Goal: Task Accomplishment & Management: Use online tool/utility

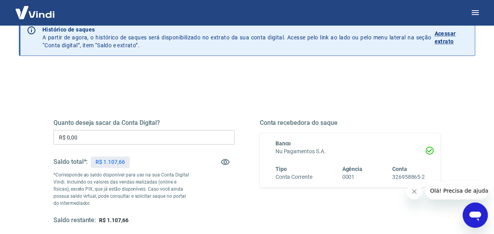
scroll to position [155, 0]
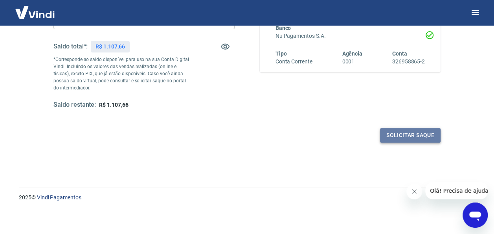
click at [397, 135] on button "Solicitar saque" at bounding box center [410, 135] width 61 height 15
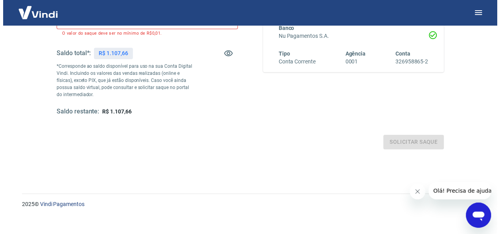
scroll to position [115, 0]
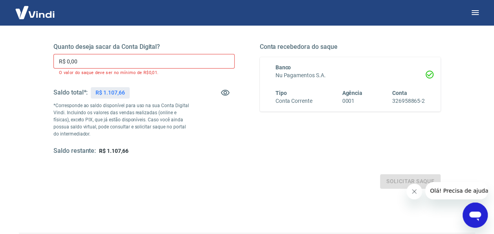
click at [101, 61] on input "R$ 0,00" at bounding box center [144, 61] width 181 height 15
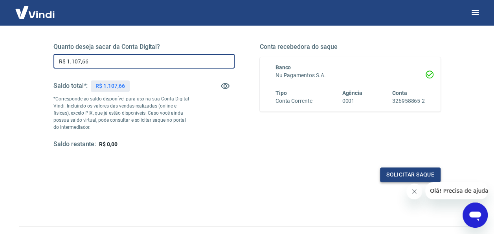
type input "R$ 1.107,66"
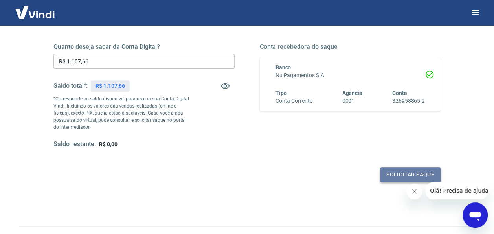
click at [418, 173] on button "Solicitar saque" at bounding box center [410, 174] width 61 height 15
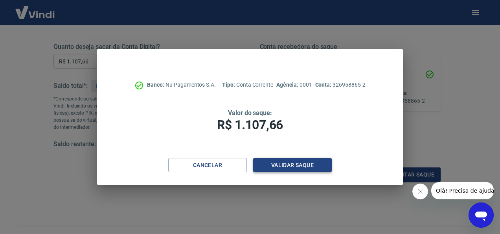
click at [283, 167] on button "Validar saque" at bounding box center [292, 165] width 79 height 15
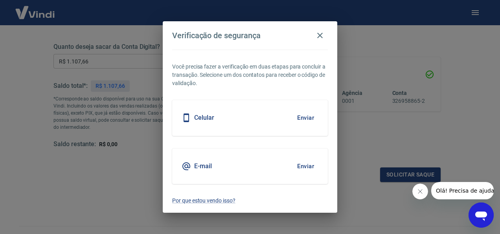
click at [242, 121] on div "Celular Enviar" at bounding box center [250, 117] width 156 height 35
click at [306, 118] on button "Enviar" at bounding box center [306, 117] width 26 height 17
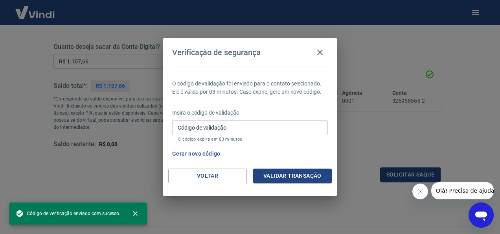
click at [237, 129] on input "Código de validação" at bounding box center [250, 127] width 156 height 15
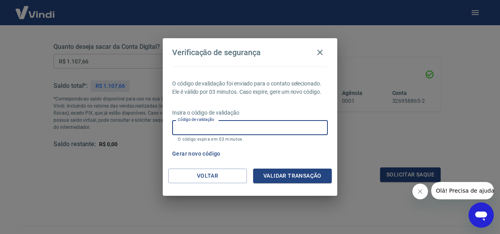
click at [249, 131] on input "Código de validação" at bounding box center [250, 127] width 156 height 15
type input "191123"
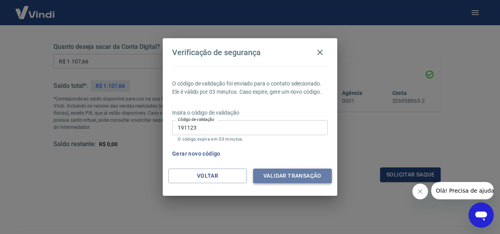
click at [299, 174] on button "Validar transação" at bounding box center [292, 175] width 79 height 15
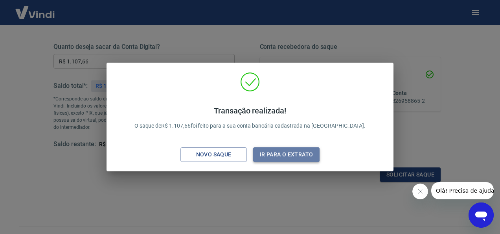
click at [286, 153] on button "Ir para o extrato" at bounding box center [286, 154] width 66 height 15
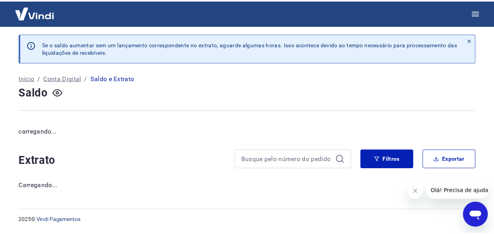
scroll to position [1, 0]
